Goal: Information Seeking & Learning: Learn about a topic

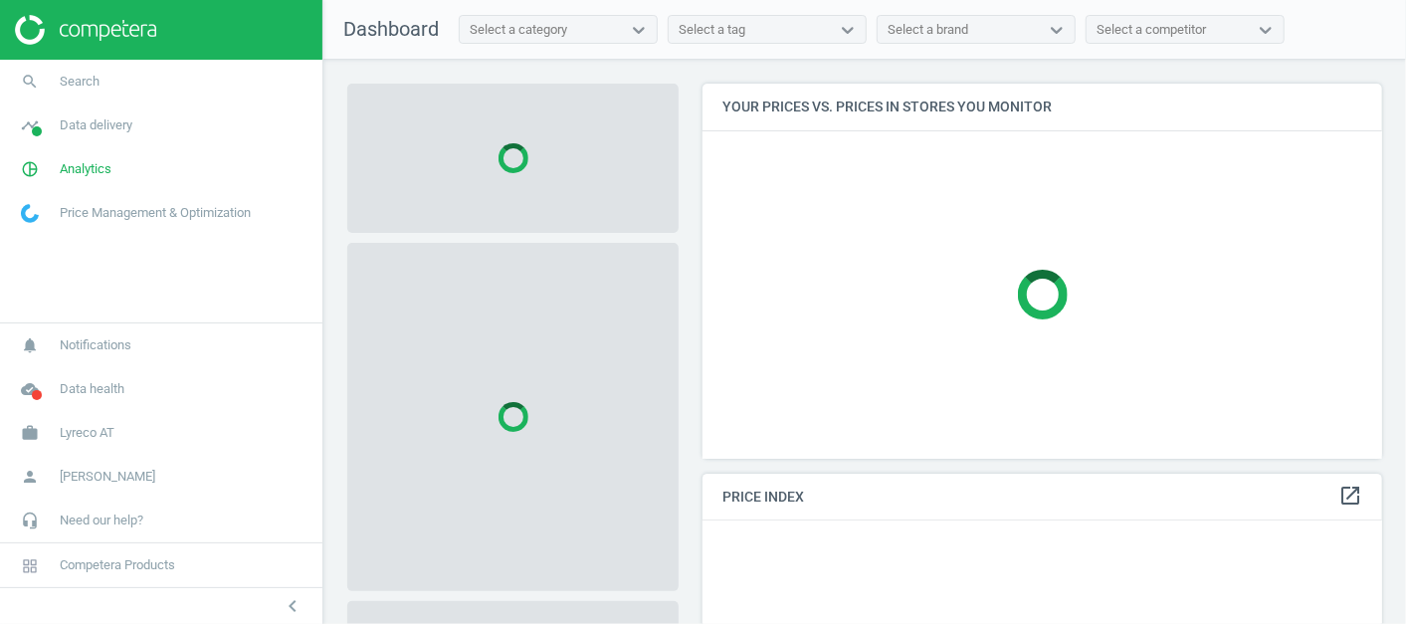
scroll to position [408, 698]
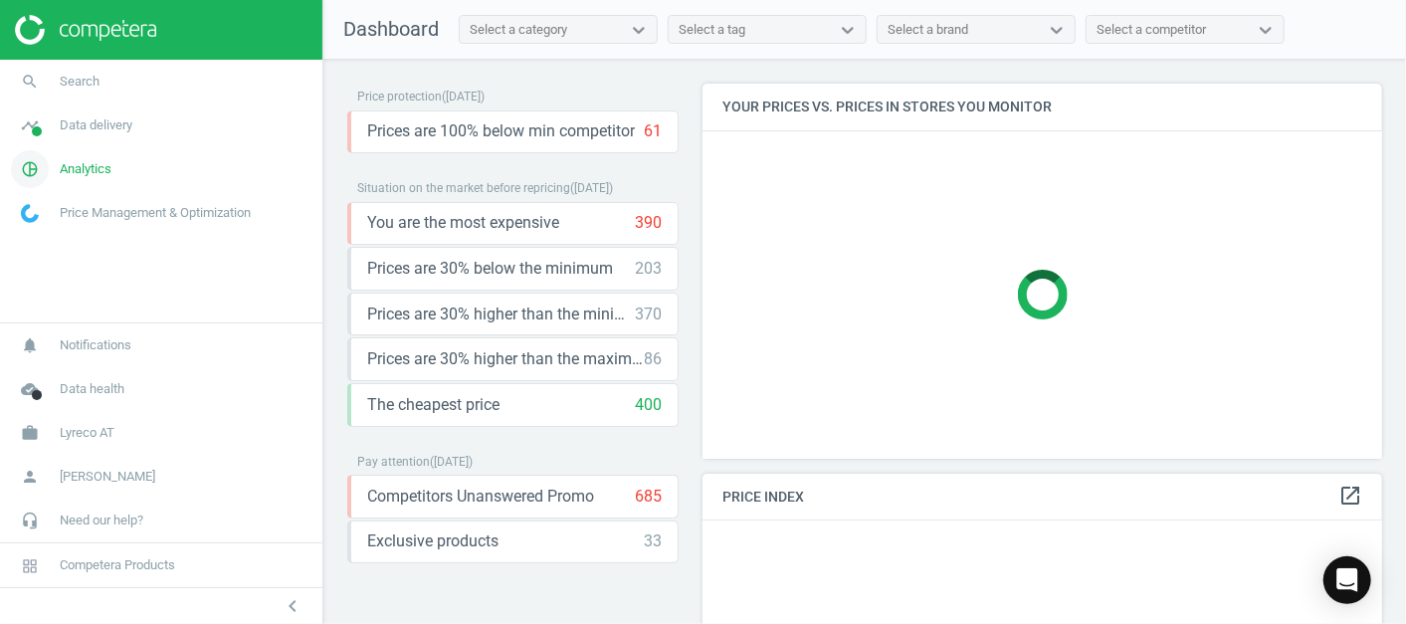
click at [45, 169] on icon "pie_chart_outlined" at bounding box center [30, 169] width 38 height 38
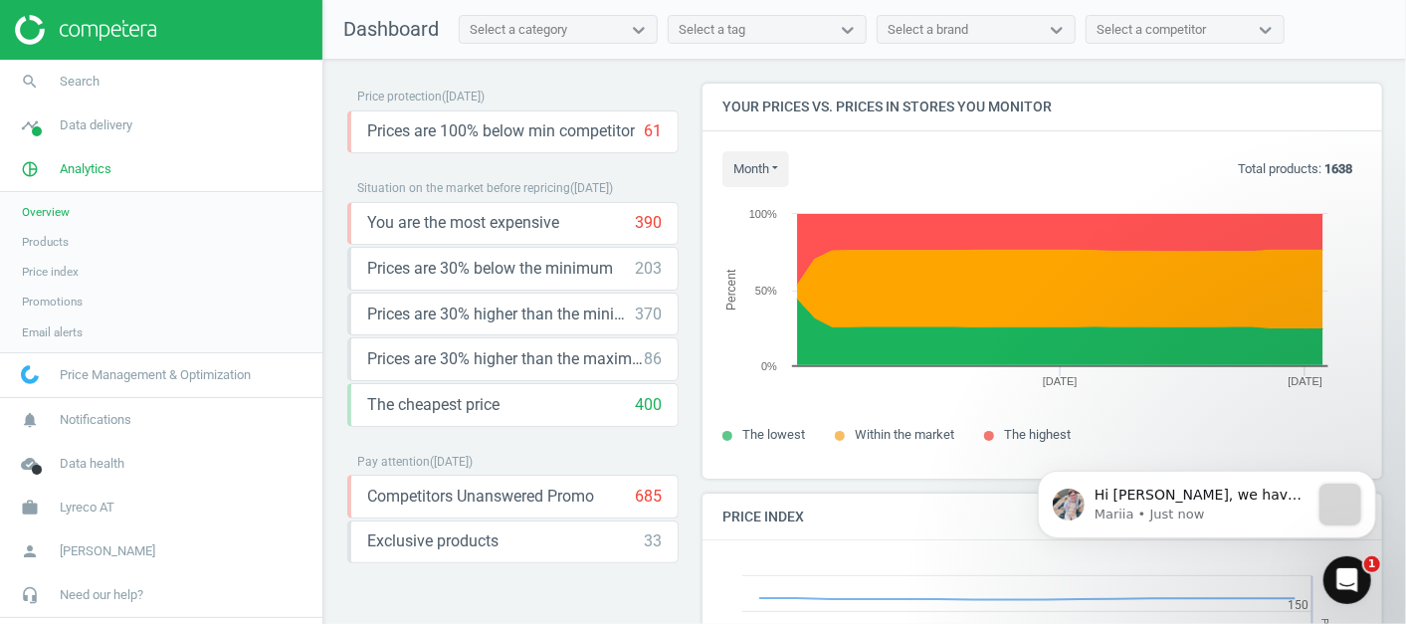
scroll to position [0, 0]
click at [54, 246] on span "Products" at bounding box center [45, 242] width 47 height 16
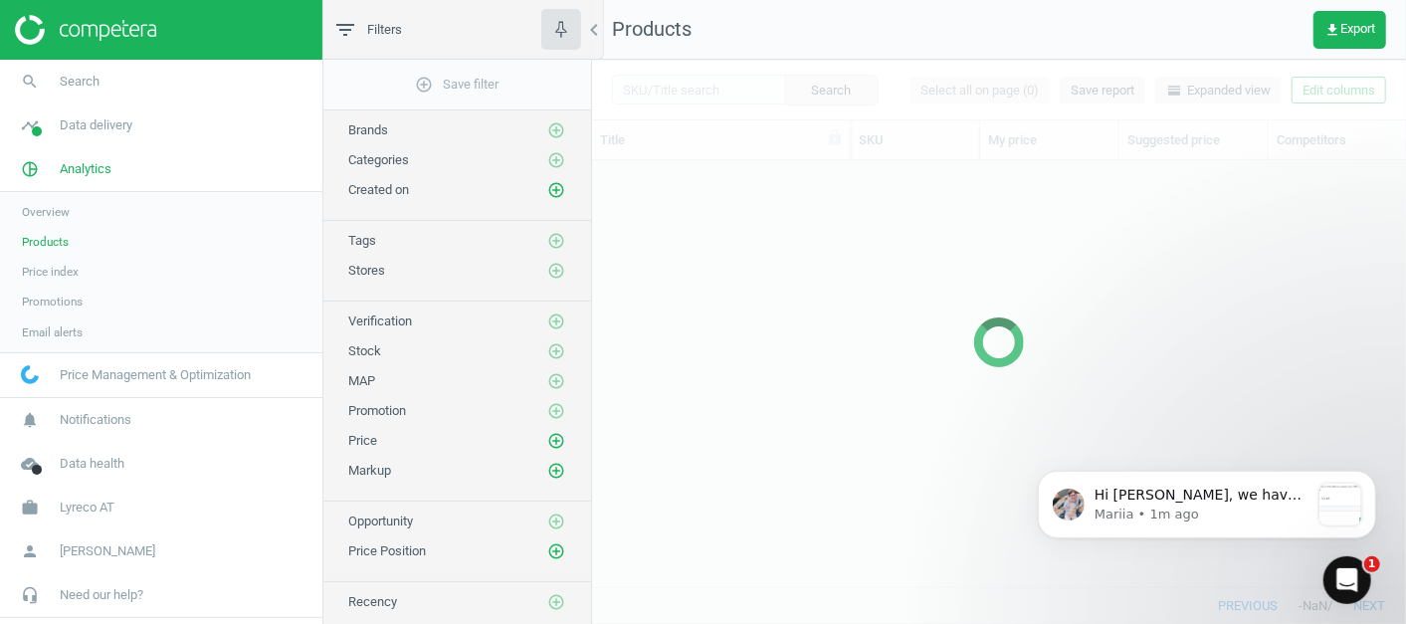
scroll to position [392, 797]
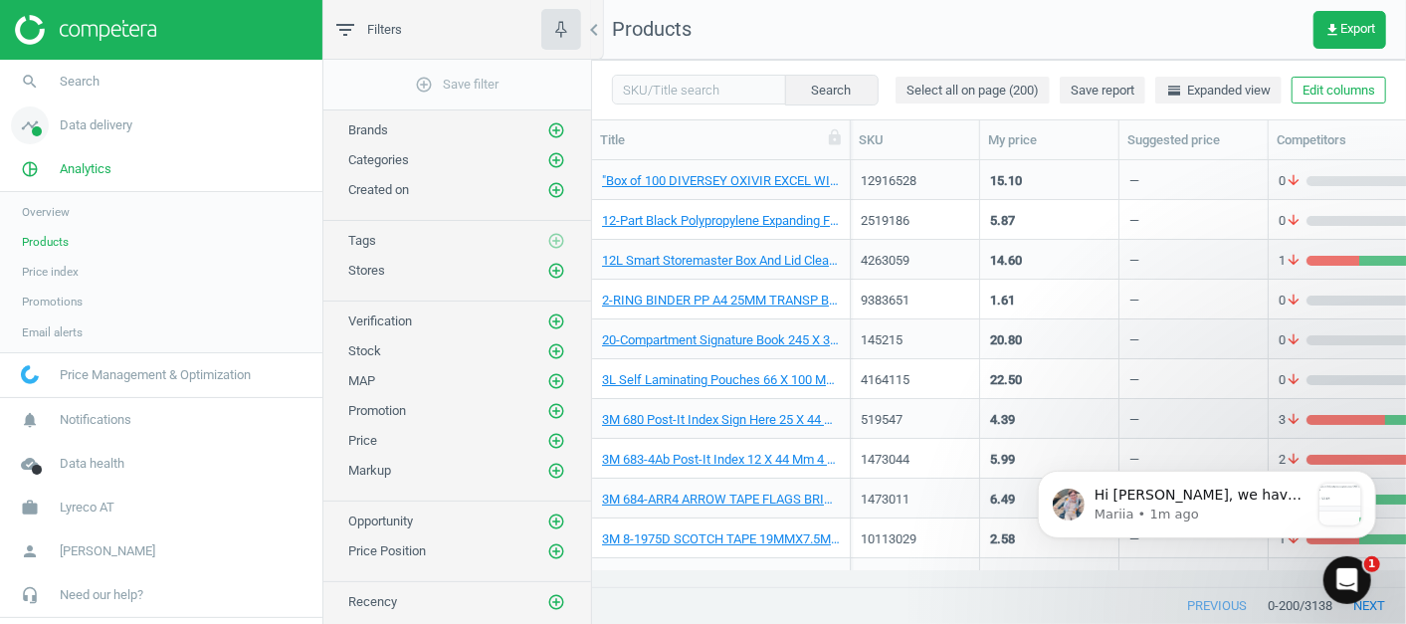
click at [82, 130] on span "Data delivery" at bounding box center [96, 125] width 73 height 18
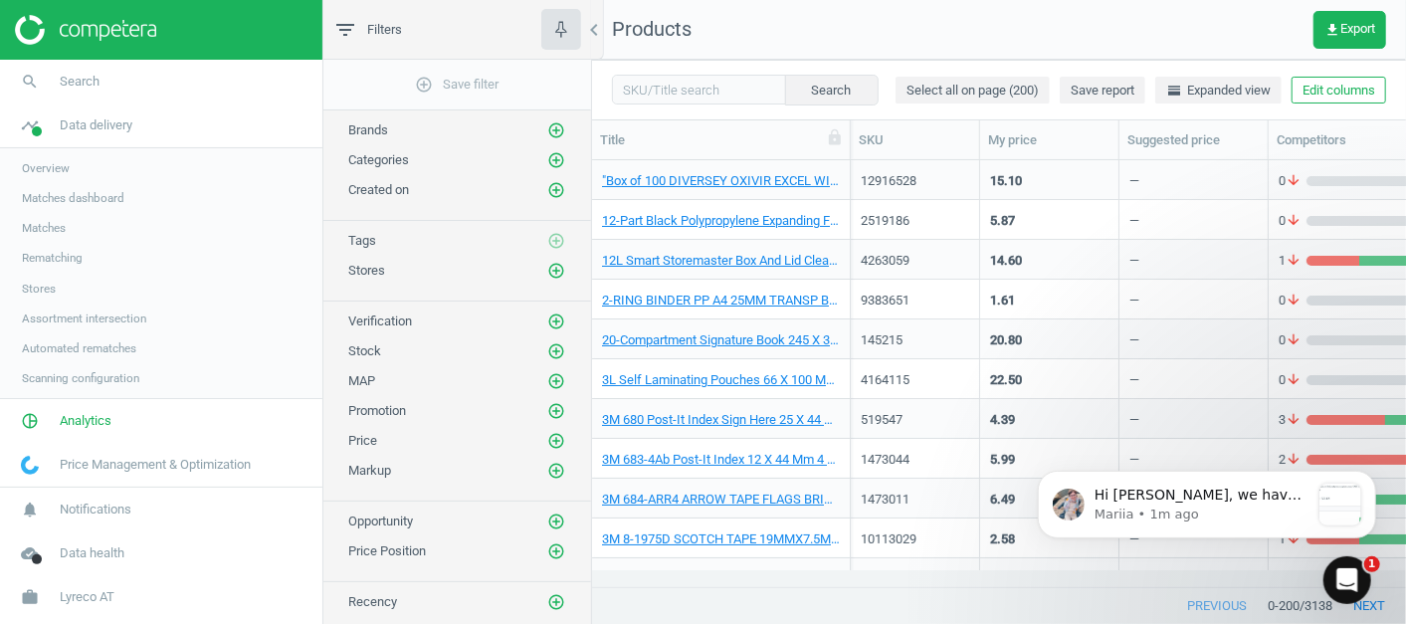
click at [68, 378] on span "Scanning configuration" at bounding box center [80, 378] width 117 height 16
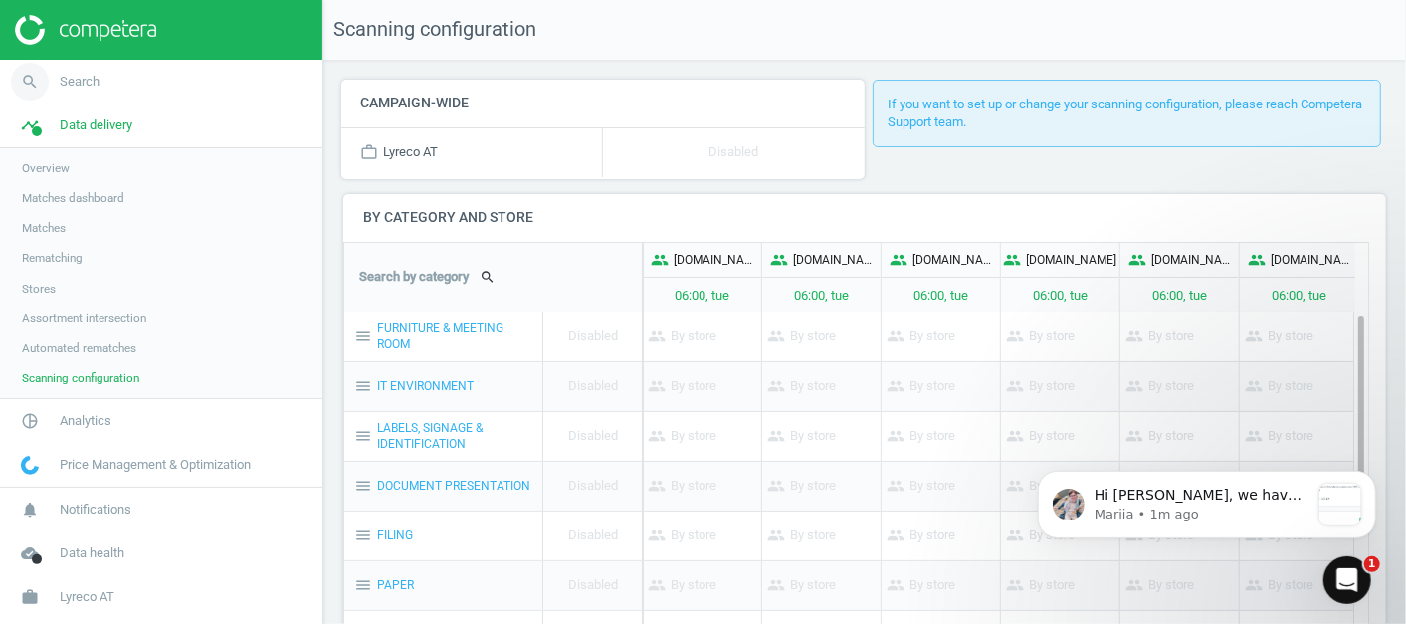
click at [136, 82] on link "search Search" at bounding box center [161, 82] width 322 height 44
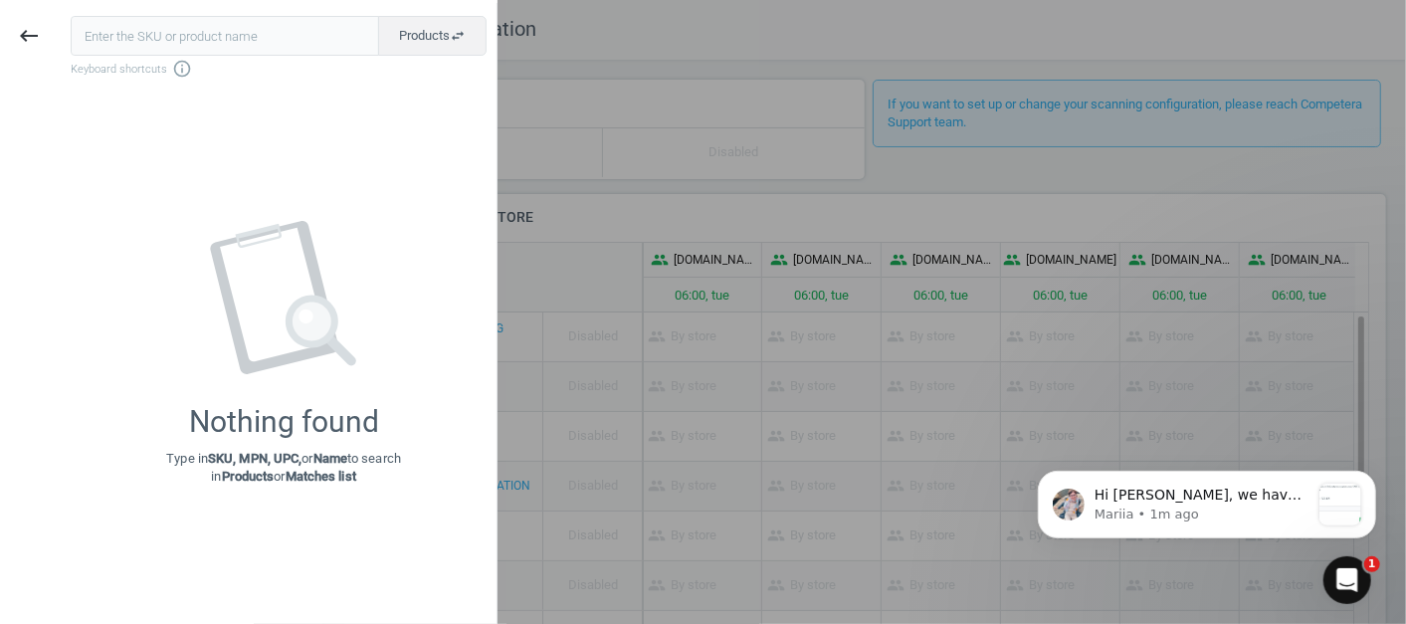
click at [682, 291] on div at bounding box center [703, 312] width 1406 height 624
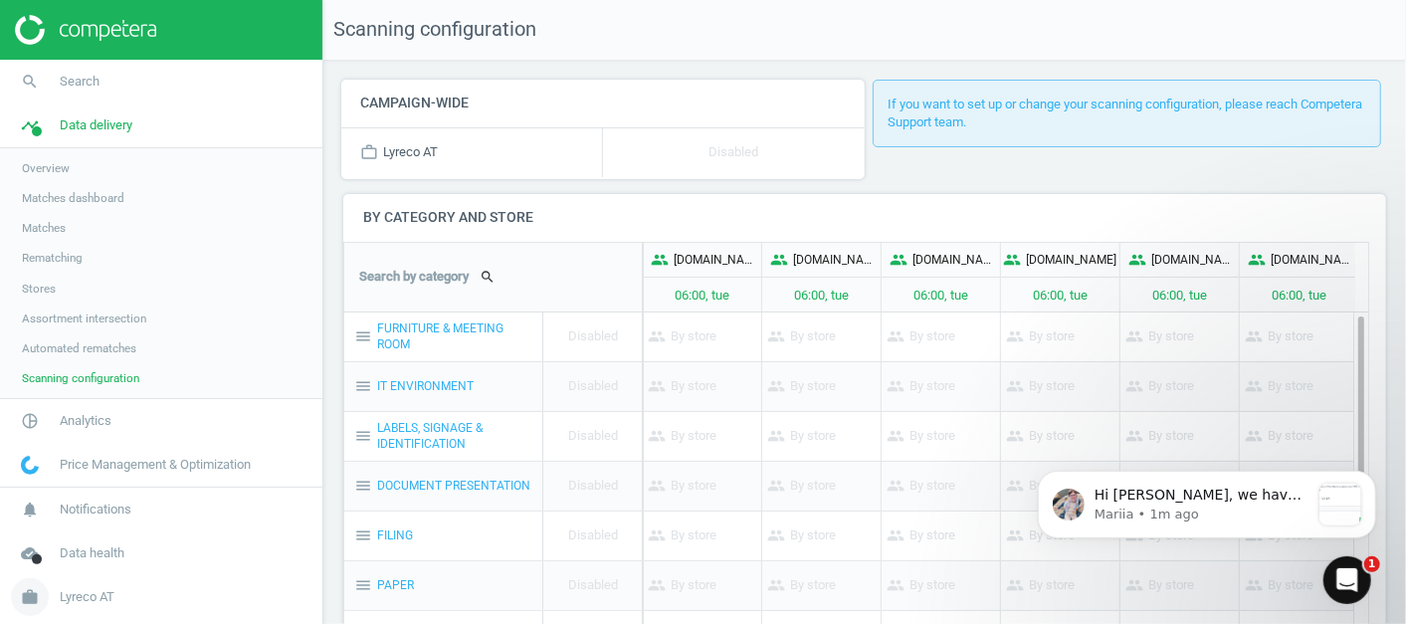
click at [97, 598] on span "Lyreco AT" at bounding box center [87, 597] width 55 height 18
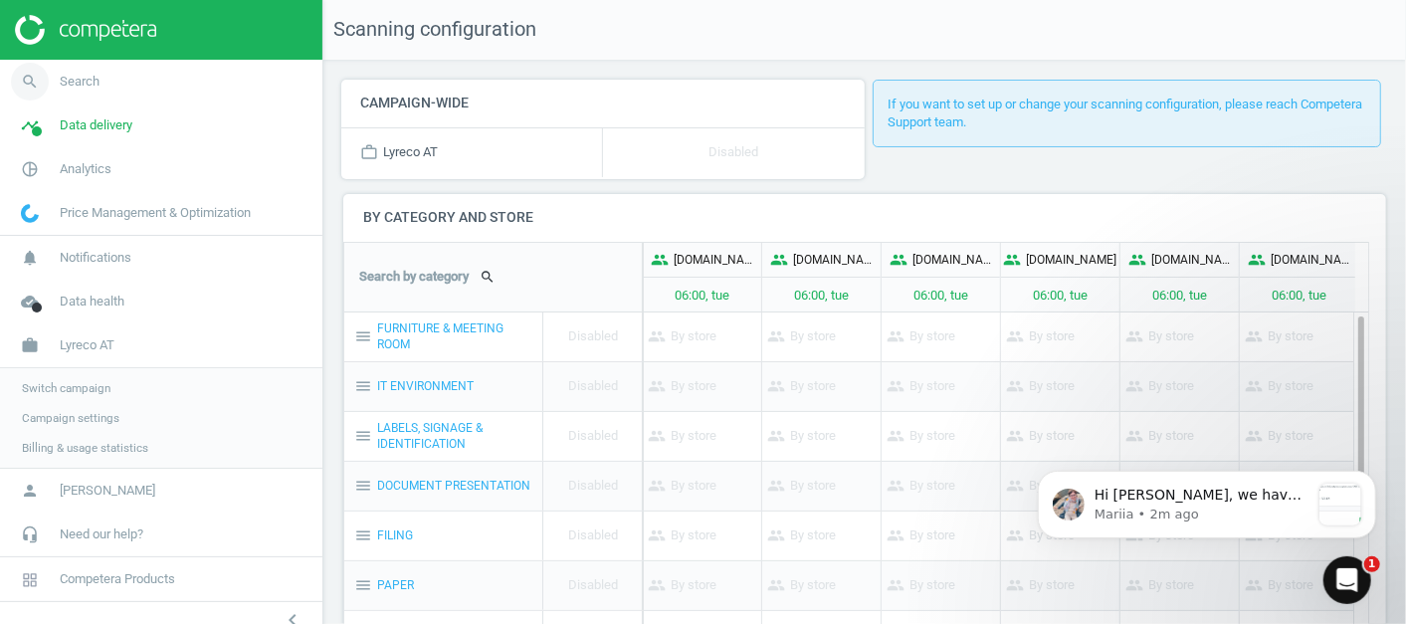
click at [126, 80] on link "search Search" at bounding box center [161, 82] width 322 height 44
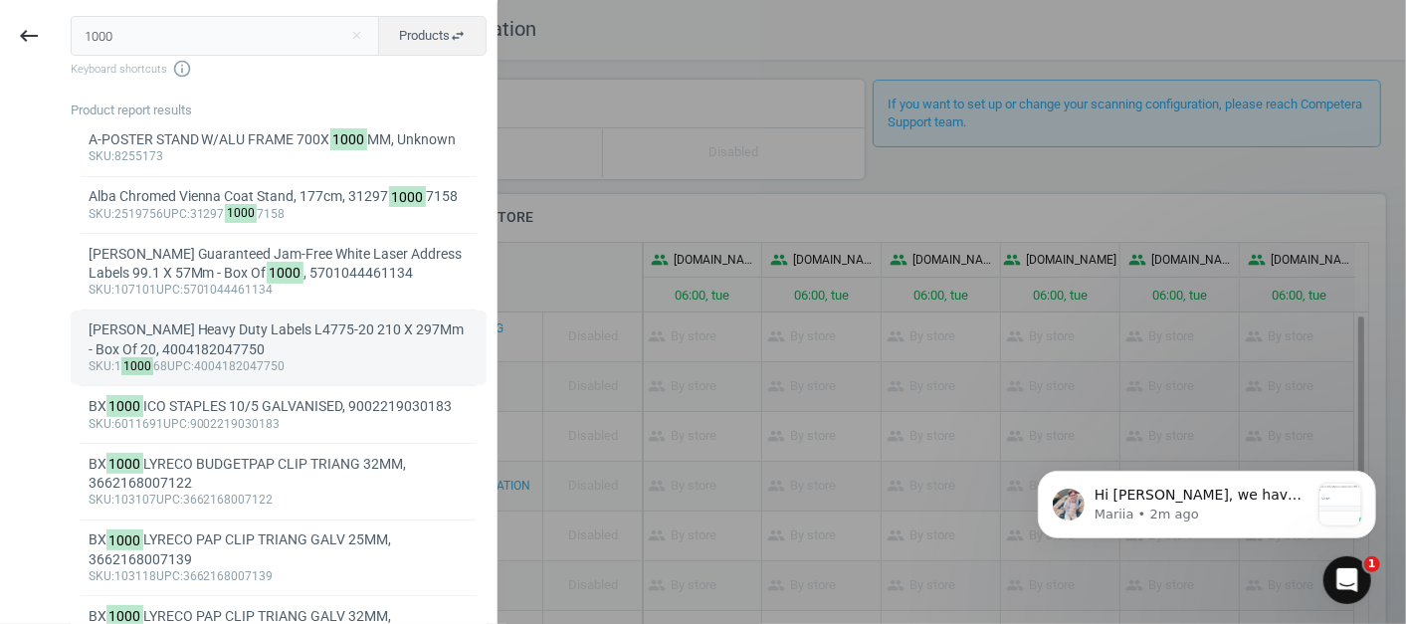
type input "1000"
click at [253, 338] on div "Avery Heavy Duty Labels L4775-20 210 X 297Mm - Box Of 20, 4004182047750" at bounding box center [279, 339] width 381 height 39
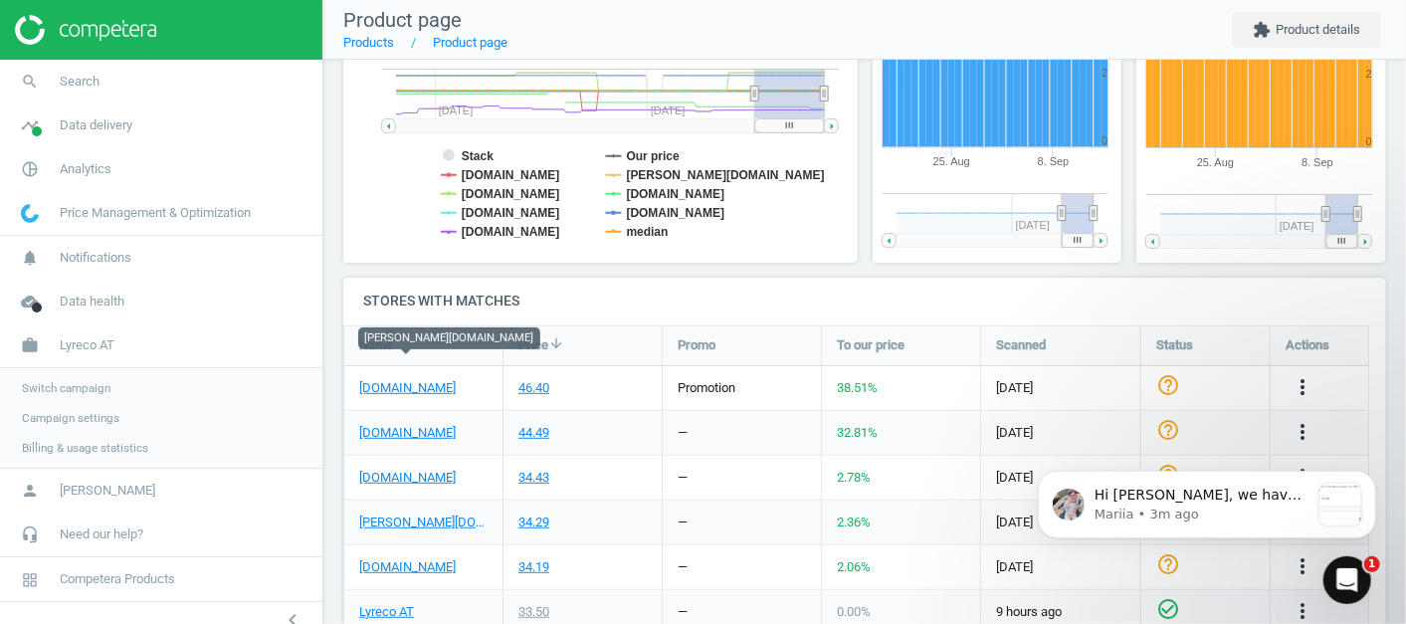
scroll to position [613, 0]
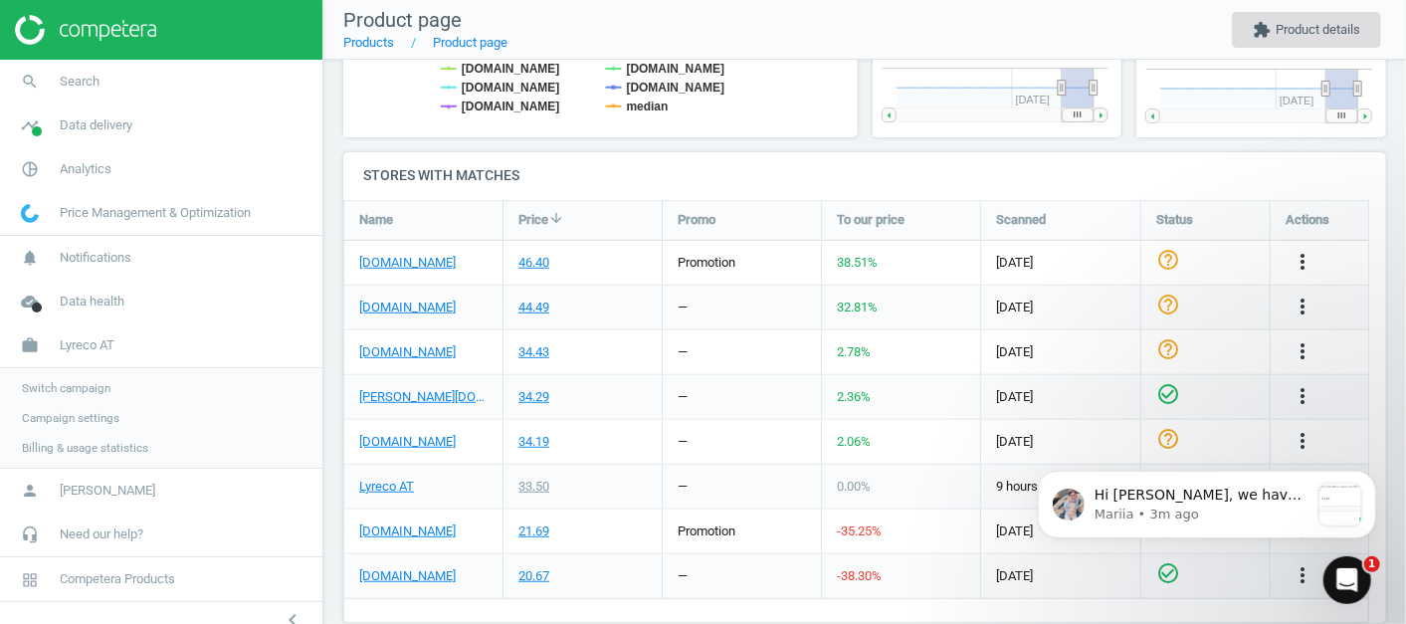
click at [1332, 14] on button "extension Product details" at bounding box center [1306, 30] width 149 height 36
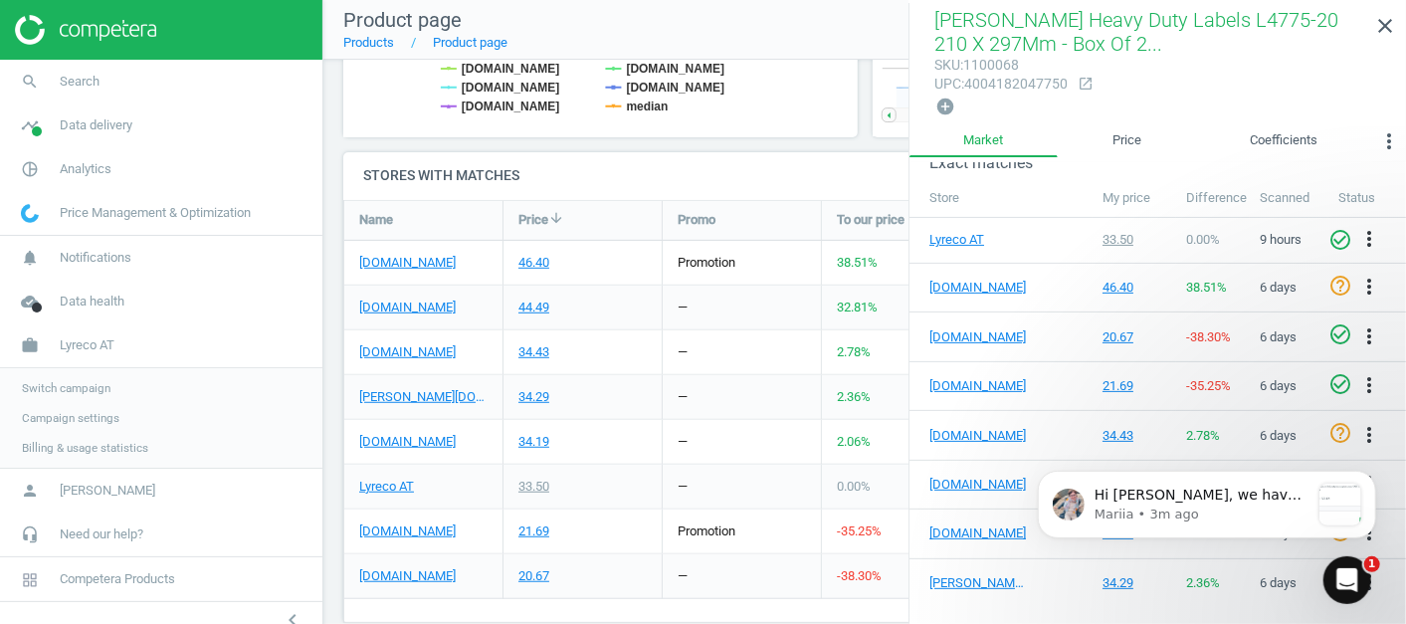
scroll to position [309, 0]
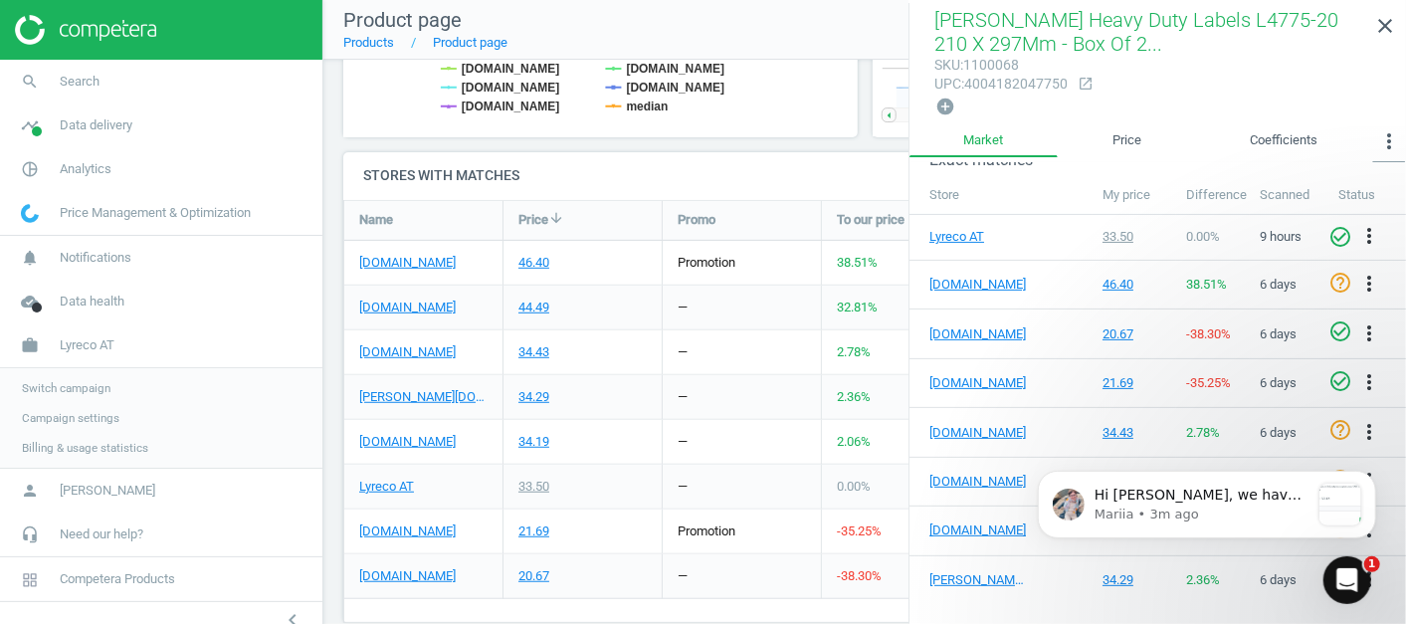
click at [1395, 138] on icon "more_vert" at bounding box center [1389, 141] width 24 height 24
click at [1355, 176] on button "Similar matches" at bounding box center [1341, 181] width 130 height 24
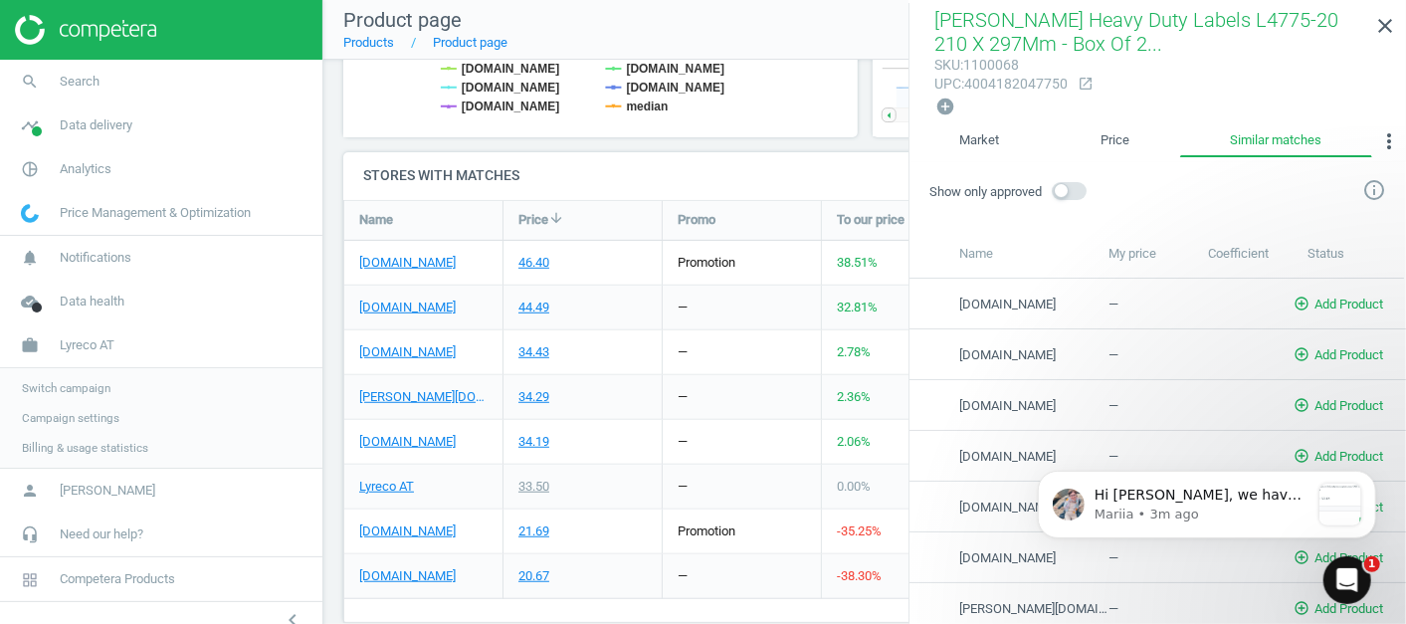
scroll to position [0, 0]
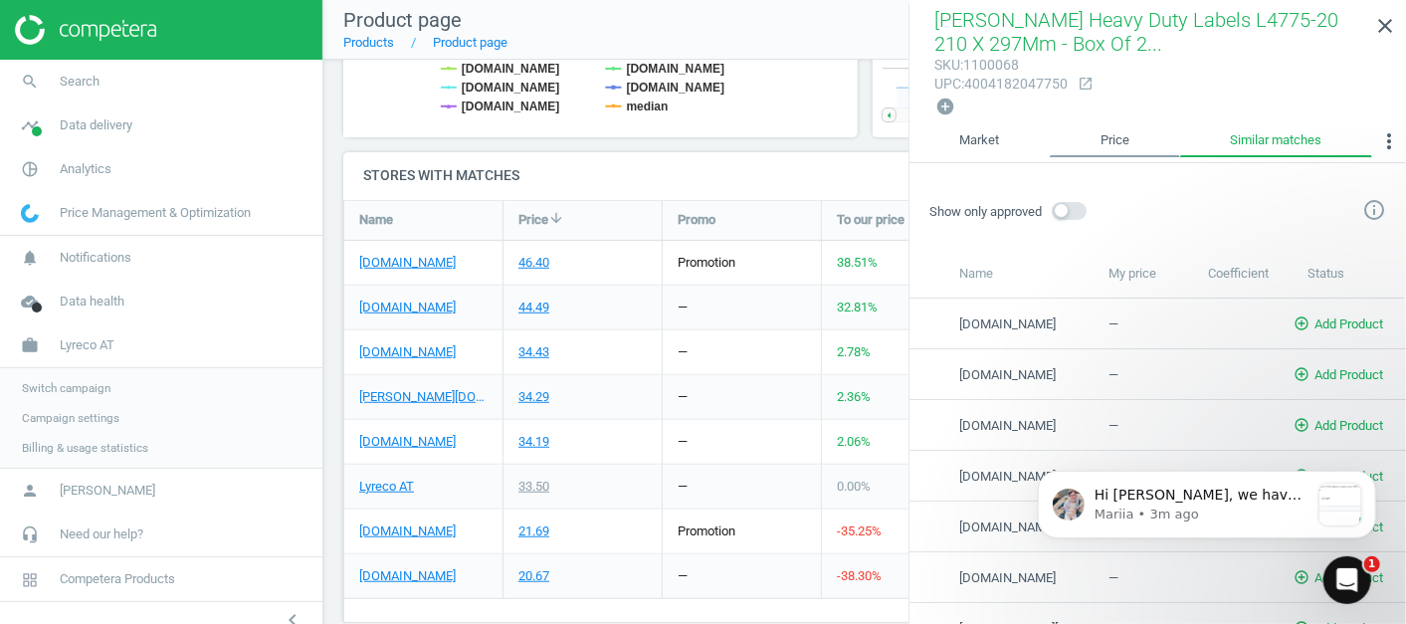
click at [1103, 136] on link "Price" at bounding box center [1114, 141] width 129 height 34
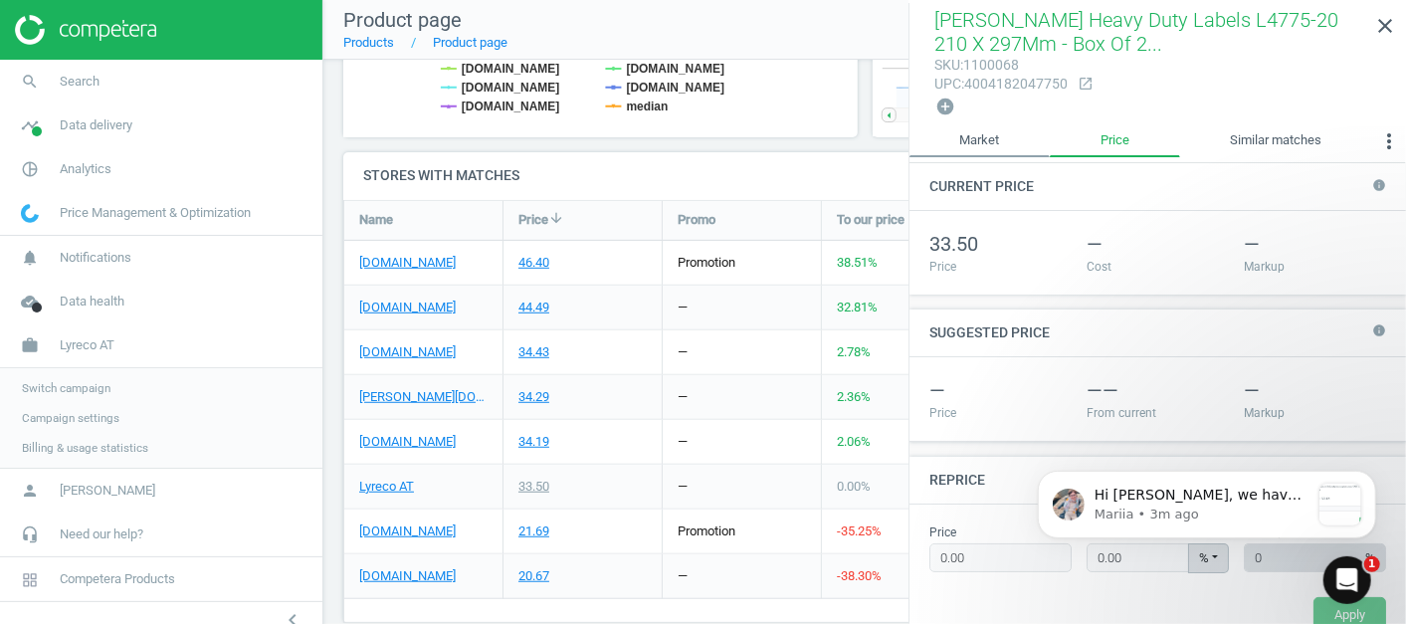
click at [1012, 149] on link "Market" at bounding box center [979, 141] width 140 height 34
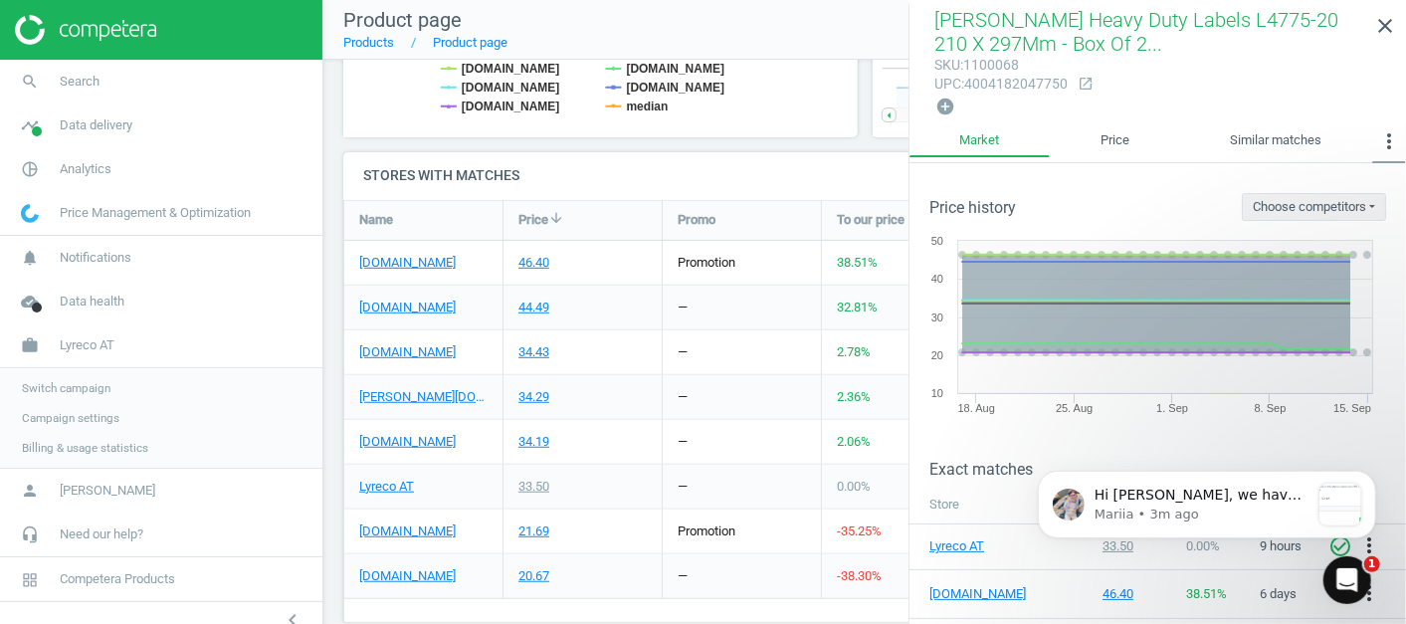
click at [1394, 139] on icon "more_vert" at bounding box center [1389, 141] width 24 height 24
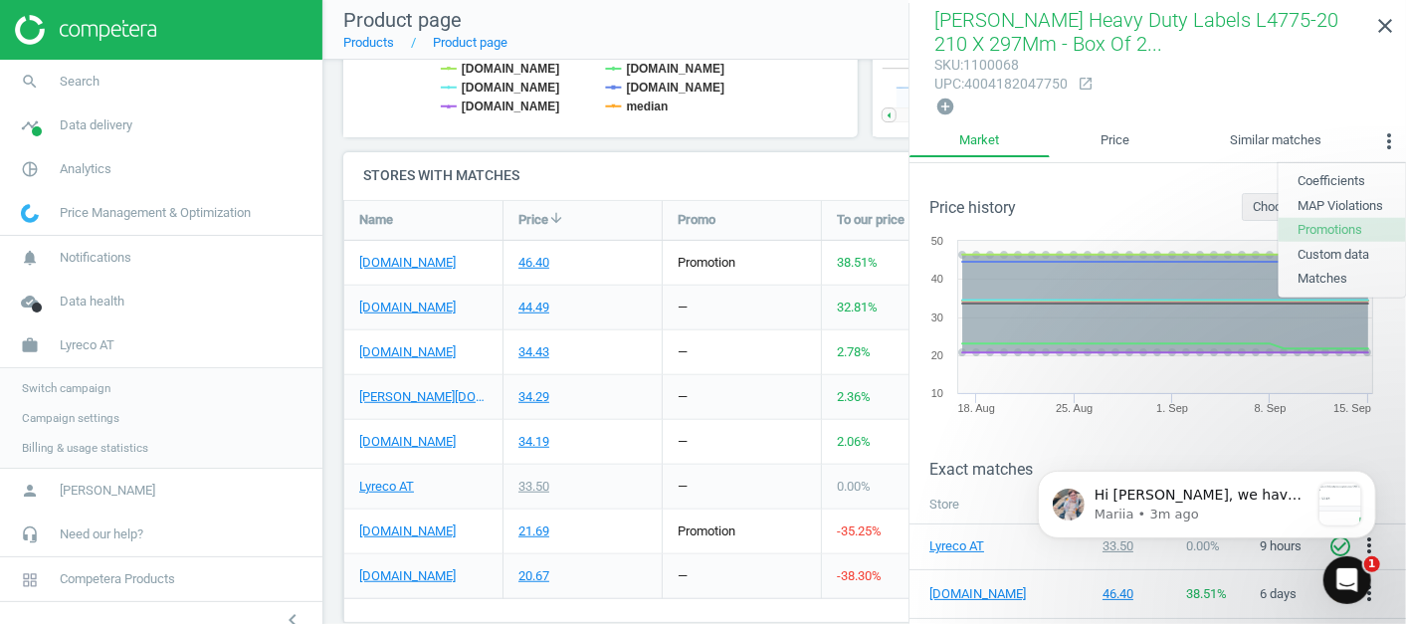
click at [1347, 228] on button "Promotions" at bounding box center [1342, 230] width 127 height 24
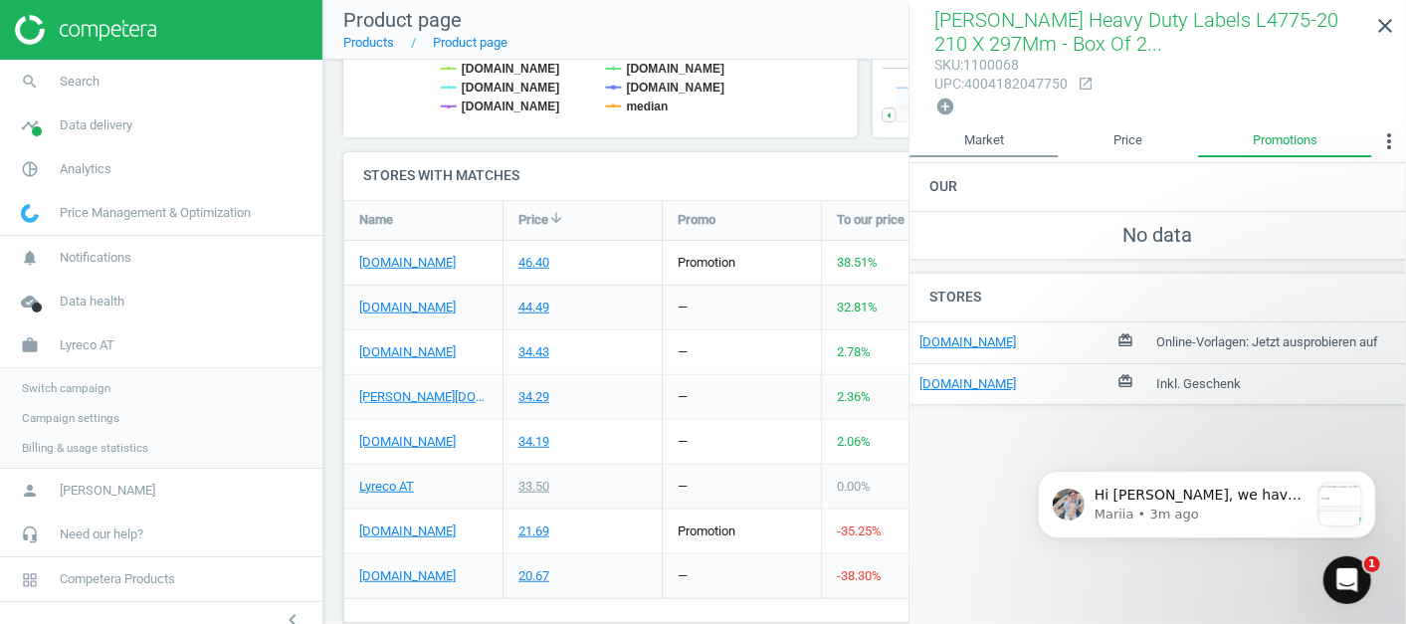
click at [1013, 147] on link "Market" at bounding box center [983, 141] width 149 height 34
